Goal: Book appointment/travel/reservation

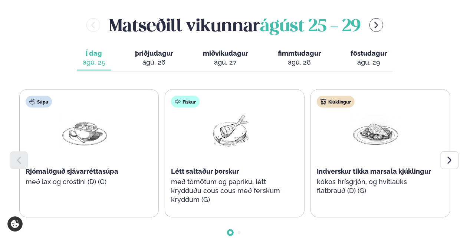
scroll to position [334, 0]
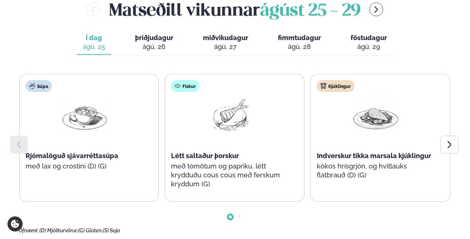
click at [449, 144] on icon at bounding box center [449, 144] width 9 height 9
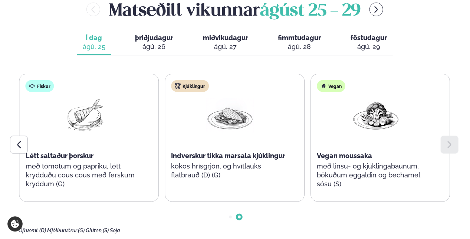
click at [26, 148] on div at bounding box center [19, 145] width 18 height 18
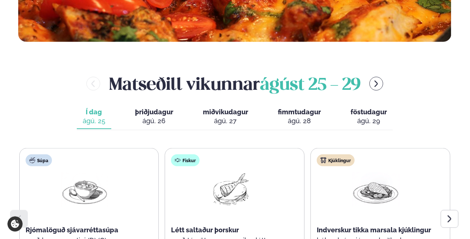
click at [155, 118] on div "ágú. 26" at bounding box center [154, 121] width 38 height 9
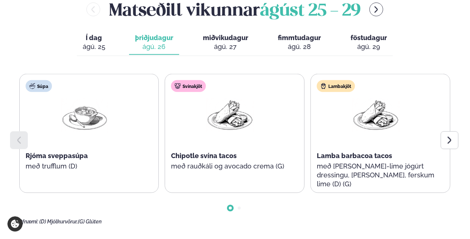
click at [445, 142] on div at bounding box center [450, 140] width 18 height 18
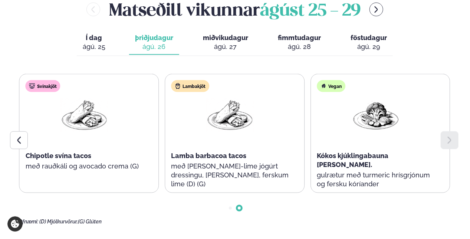
click at [221, 45] on div "ágú. 27" at bounding box center [225, 46] width 45 height 9
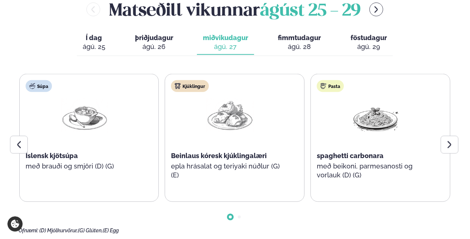
click at [443, 145] on div at bounding box center [450, 145] width 18 height 18
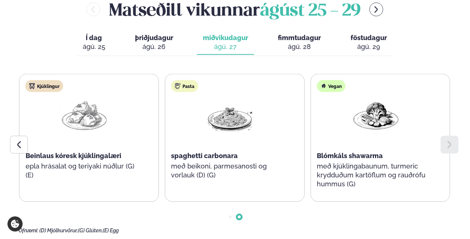
click at [306, 33] on button "fimmtudagur fim. ágú. 28" at bounding box center [299, 42] width 55 height 25
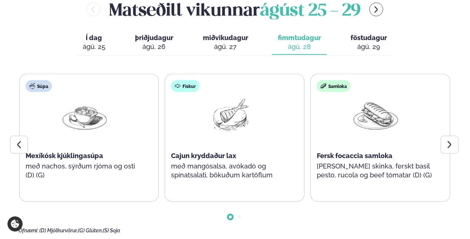
click at [445, 141] on div at bounding box center [450, 145] width 18 height 18
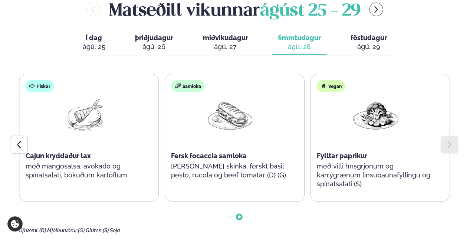
click at [370, 41] on span "föstudagur" at bounding box center [369, 38] width 36 height 8
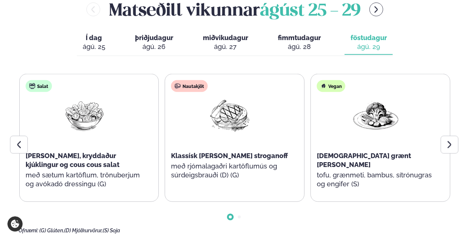
click at [22, 146] on icon at bounding box center [18, 144] width 9 height 9
click at [91, 44] on div "ágú. 25" at bounding box center [94, 46] width 23 height 9
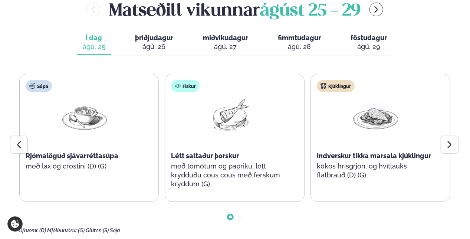
click at [451, 148] on icon at bounding box center [449, 144] width 9 height 9
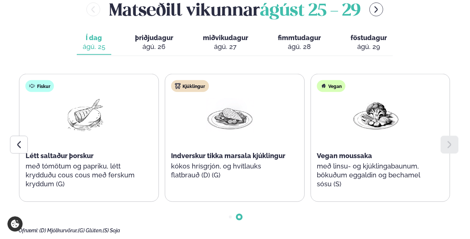
click at [18, 144] on icon at bounding box center [19, 144] width 4 height 7
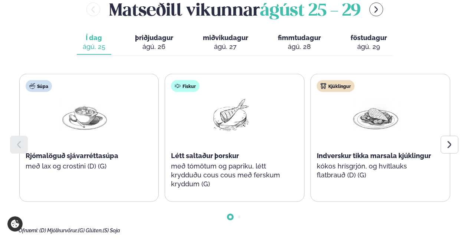
click at [143, 42] on div "ágú. 26" at bounding box center [154, 46] width 38 height 9
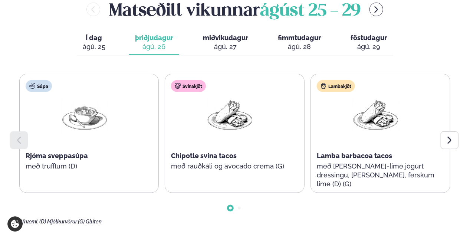
click at [448, 144] on icon at bounding box center [449, 140] width 9 height 9
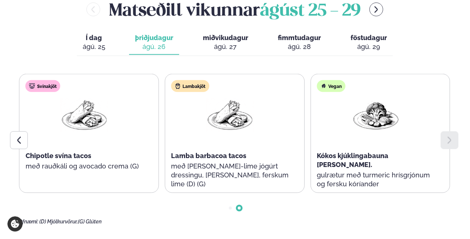
click at [16, 135] on div at bounding box center [19, 140] width 18 height 18
